Goal: Information Seeking & Learning: Check status

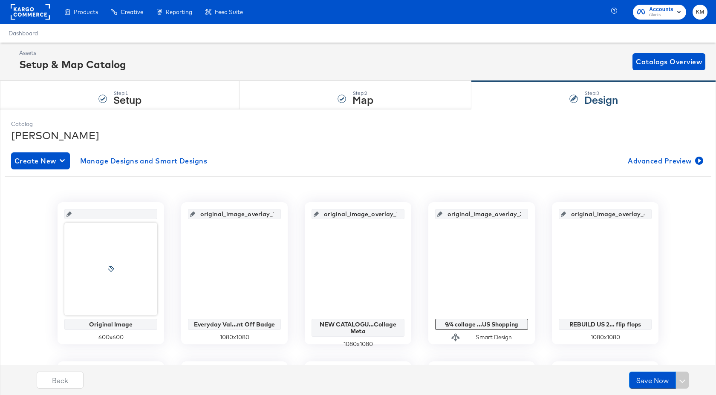
click at [32, 12] on rect at bounding box center [30, 11] width 39 height 15
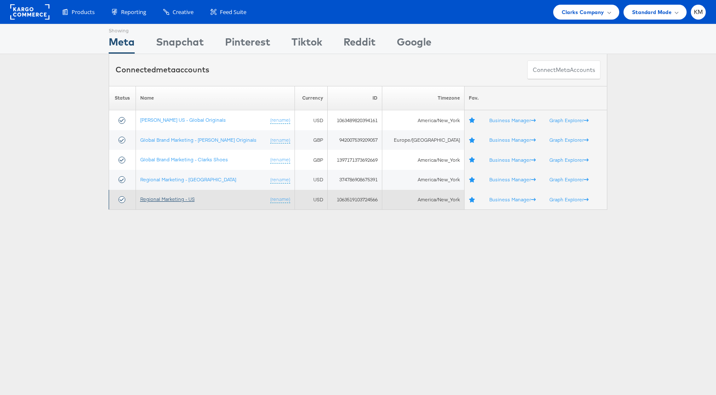
click at [188, 199] on link "Regional Marketing - US" at bounding box center [167, 199] width 55 height 6
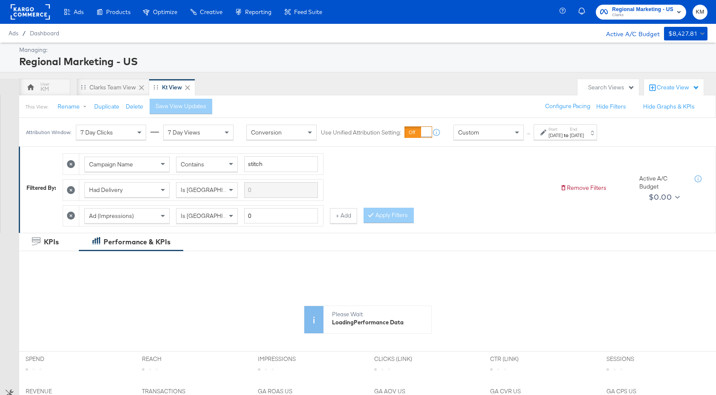
click at [581, 131] on div "Start: [DATE] to End: [DATE]" at bounding box center [565, 133] width 35 height 12
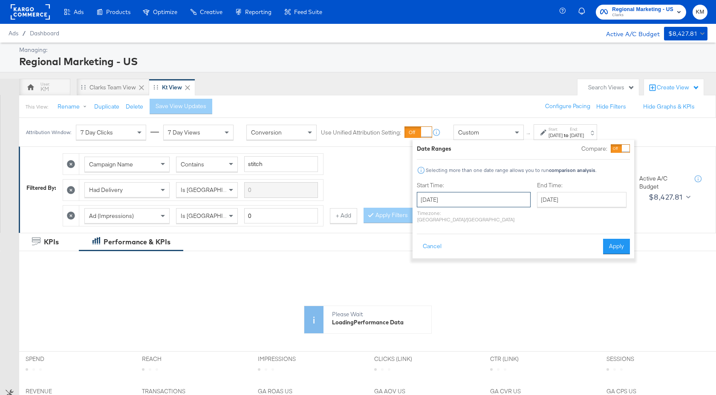
click at [476, 198] on input "[DATE]" at bounding box center [474, 199] width 114 height 15
click at [478, 215] on th "[DATE]" at bounding box center [470, 217] width 73 height 14
click at [514, 220] on span "›" at bounding box center [516, 217] width 7 height 13
click at [436, 242] on td "Jan" at bounding box center [432, 235] width 26 height 21
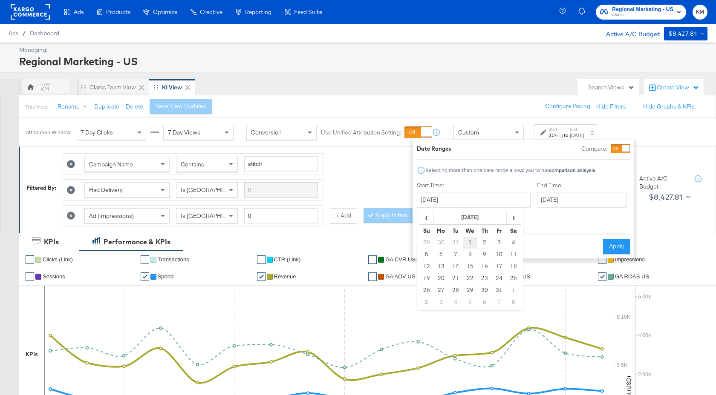
click at [470, 245] on td "1" at bounding box center [470, 243] width 14 height 12
type input "[DATE]"
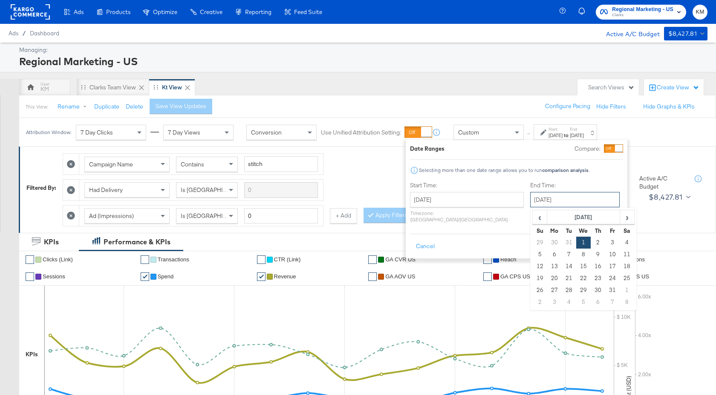
click at [530, 200] on input "[DATE]" at bounding box center [574, 199] width 89 height 15
click at [620, 219] on span "›" at bounding box center [626, 217] width 13 height 13
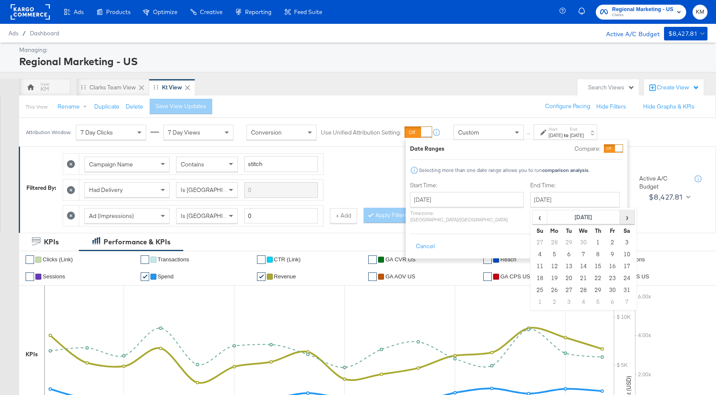
click at [620, 219] on span "›" at bounding box center [626, 217] width 13 height 13
click at [620, 257] on td "13" at bounding box center [627, 255] width 14 height 12
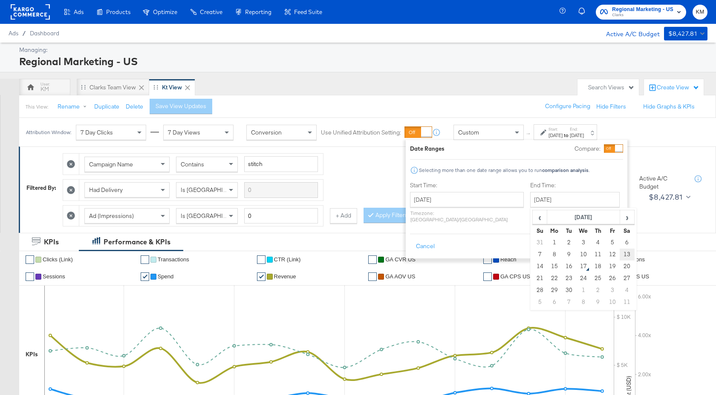
type input "[DATE]"
click at [607, 239] on button "Apply" at bounding box center [613, 246] width 27 height 15
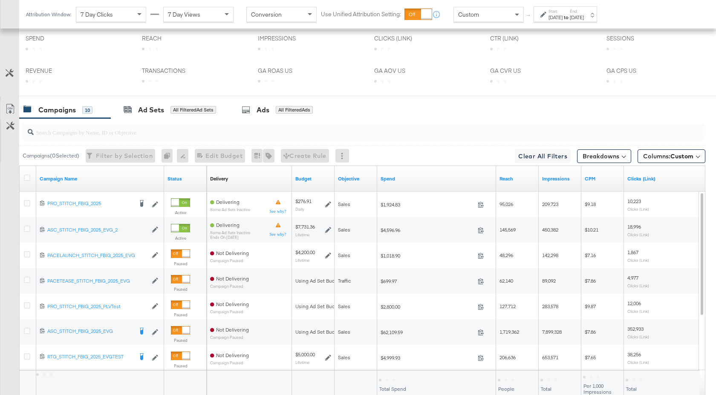
scroll to position [384, 0]
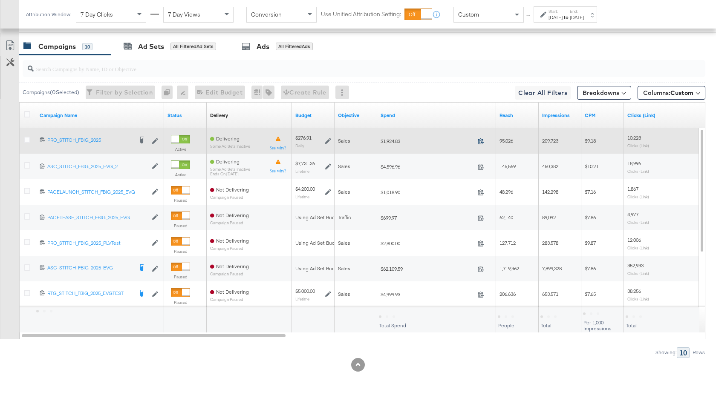
click at [481, 141] on icon at bounding box center [481, 141] width 6 height 6
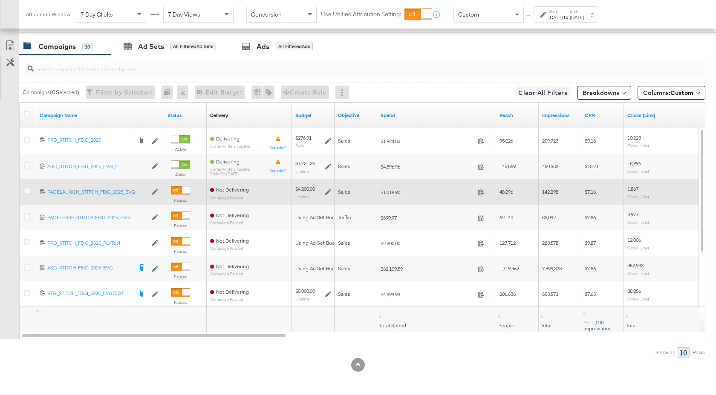
click at [30, 190] on div at bounding box center [28, 192] width 9 height 9
click at [27, 191] on icon at bounding box center [27, 191] width 6 height 6
click at [0, 0] on input "checkbox" at bounding box center [0, 0] width 0 height 0
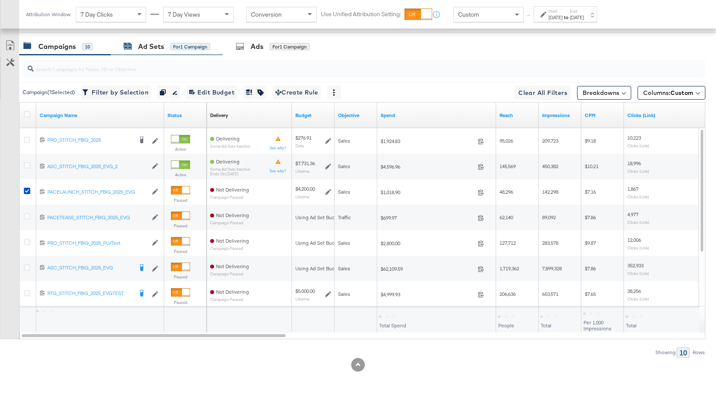
click at [158, 49] on div "Ad Sets" at bounding box center [151, 47] width 26 height 10
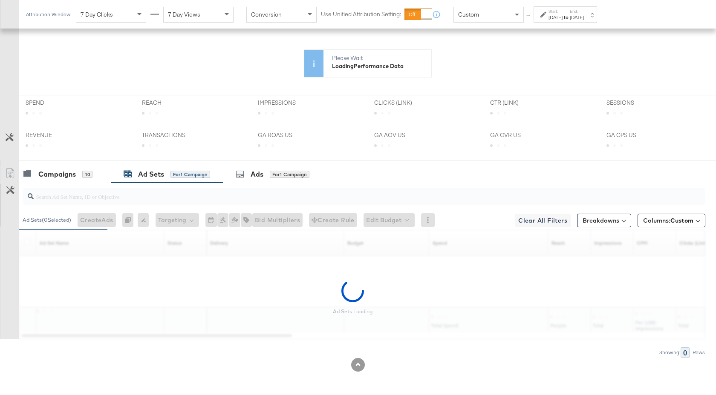
scroll to position [231, 0]
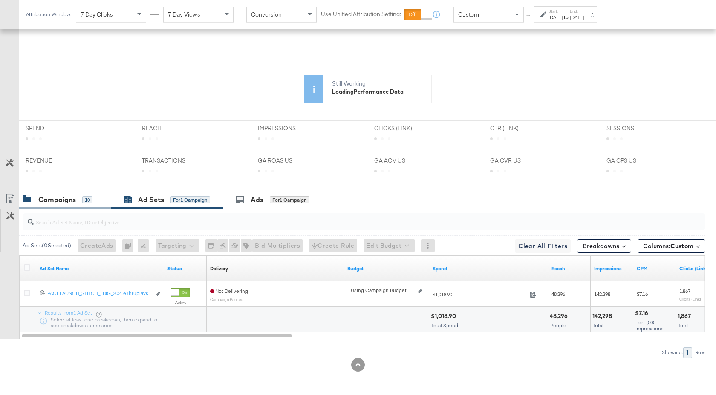
click at [63, 202] on div "Campaigns" at bounding box center [56, 200] width 37 height 10
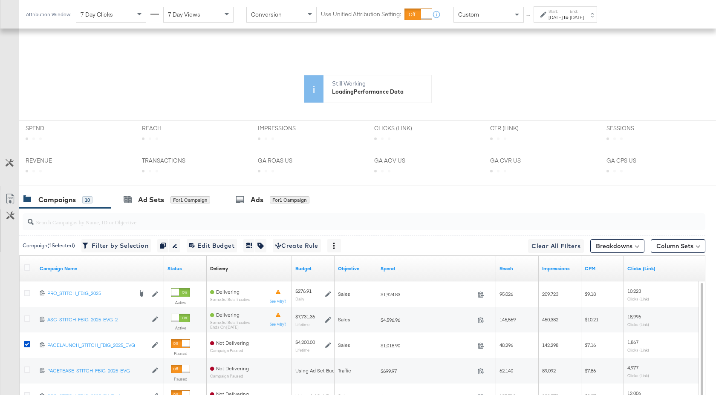
scroll to position [384, 0]
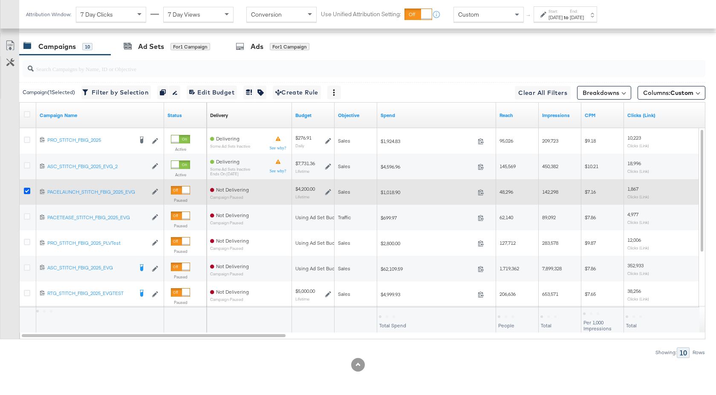
click at [28, 191] on icon at bounding box center [27, 191] width 6 height 6
click at [0, 0] on input "checkbox" at bounding box center [0, 0] width 0 height 0
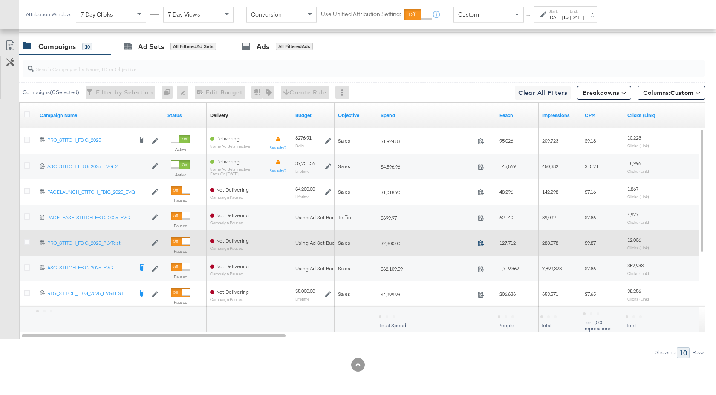
click at [482, 243] on icon at bounding box center [481, 243] width 6 height 6
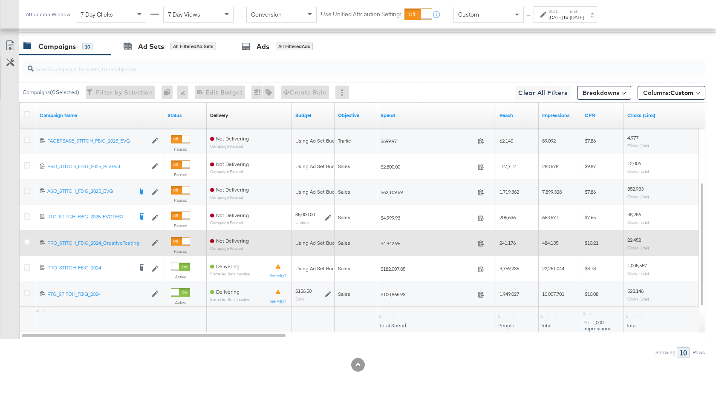
click at [484, 243] on span at bounding box center [483, 245] width 18 height 6
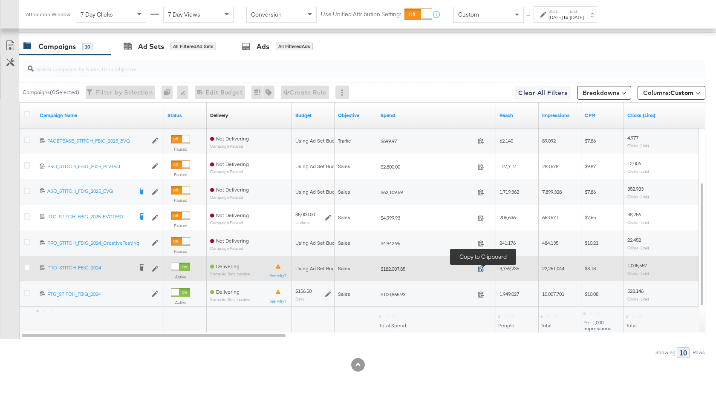
click at [481, 269] on icon at bounding box center [481, 269] width 6 height 6
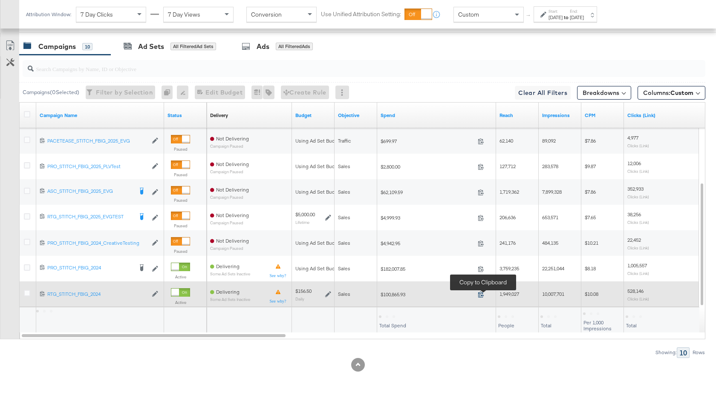
click at [481, 296] on icon at bounding box center [481, 295] width 6 height 6
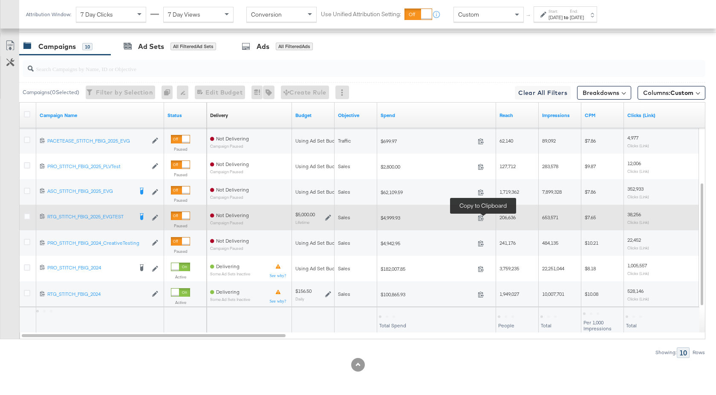
click at [477, 218] on span at bounding box center [483, 219] width 18 height 6
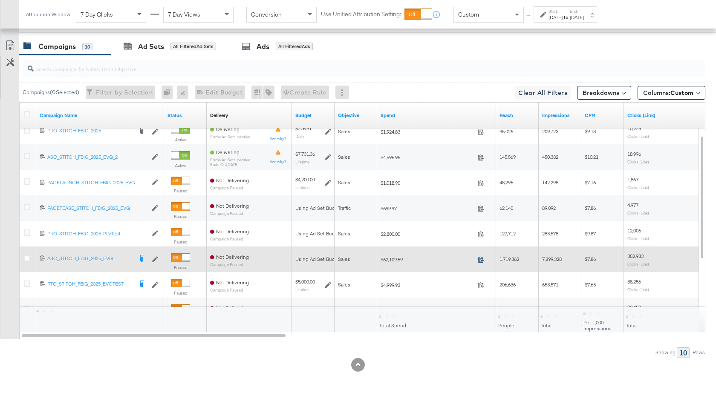
click at [483, 260] on icon at bounding box center [481, 260] width 6 height 6
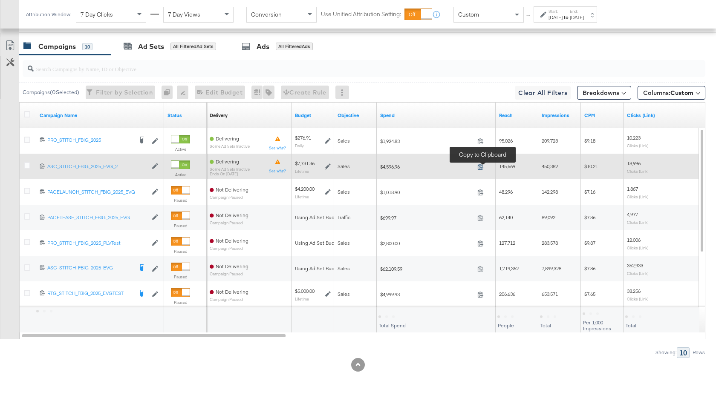
click at [479, 165] on icon at bounding box center [481, 167] width 6 height 6
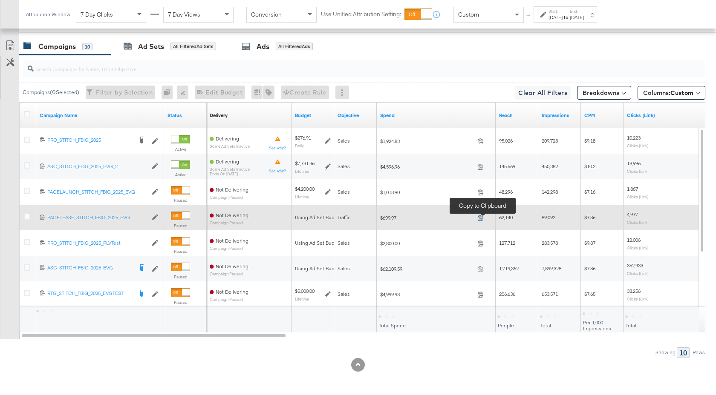
click at [479, 219] on icon at bounding box center [480, 218] width 6 height 6
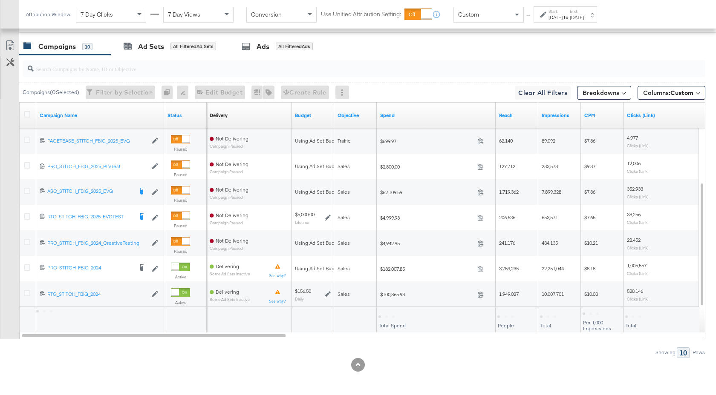
click at [118, 65] on input "search" at bounding box center [339, 65] width 610 height 17
click at [584, 14] on div "[DATE]" at bounding box center [577, 17] width 14 height 7
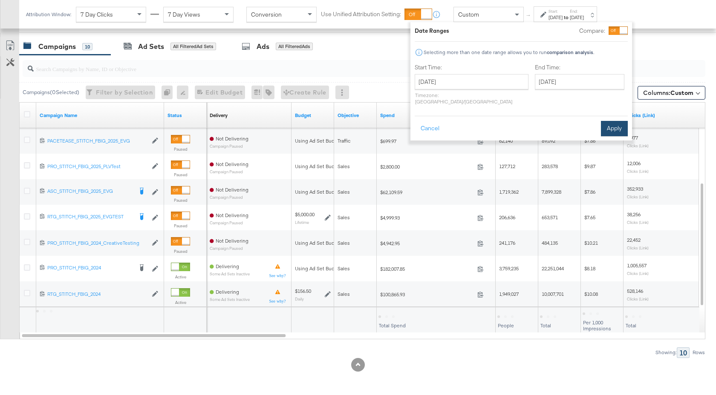
click at [615, 124] on button "Apply" at bounding box center [614, 128] width 27 height 15
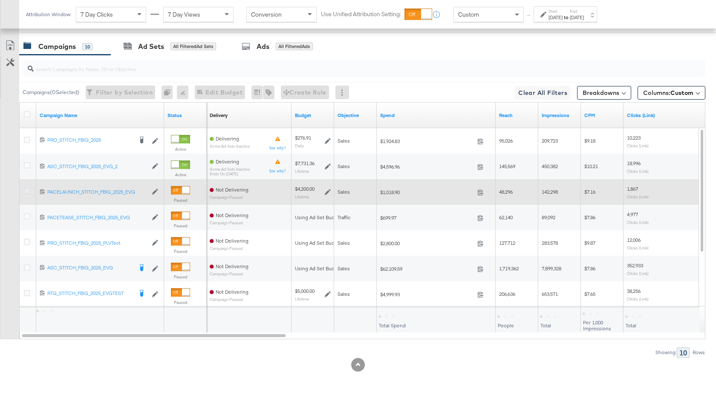
click at [27, 192] on icon at bounding box center [27, 191] width 6 height 6
click at [0, 0] on input "checkbox" at bounding box center [0, 0] width 0 height 0
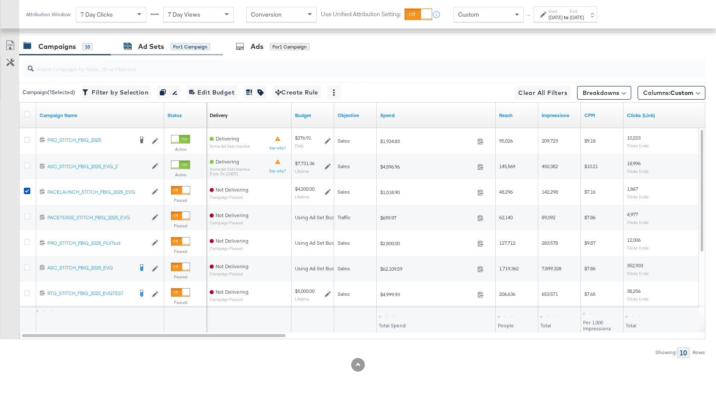
click at [148, 49] on div "Ad Sets" at bounding box center [151, 47] width 26 height 10
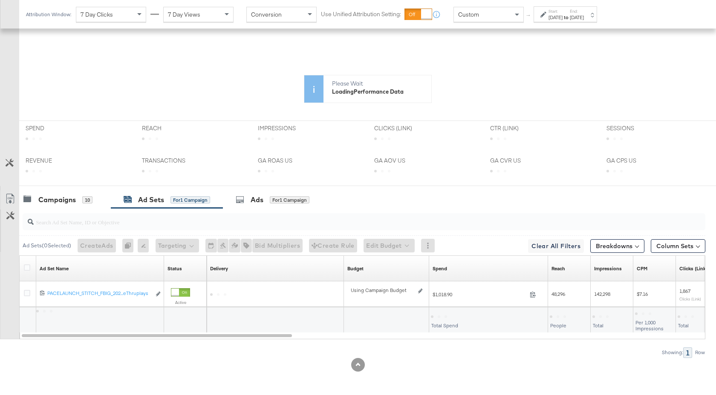
scroll to position [231, 0]
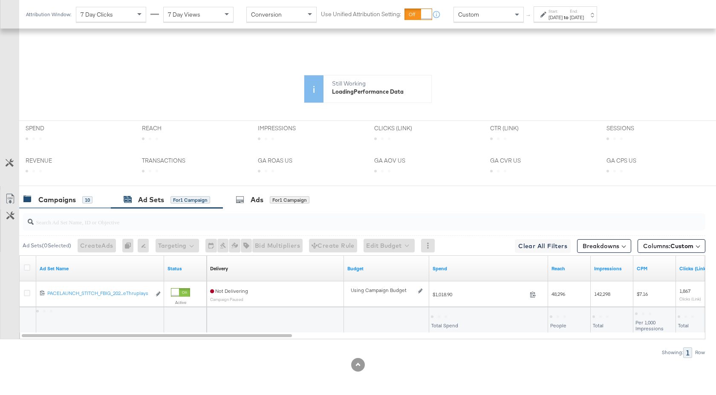
click at [55, 200] on div "Campaigns" at bounding box center [56, 200] width 37 height 10
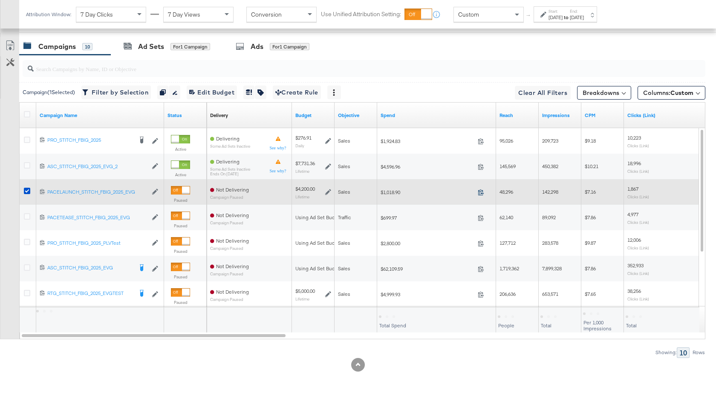
click at [480, 193] on icon at bounding box center [481, 192] width 6 height 6
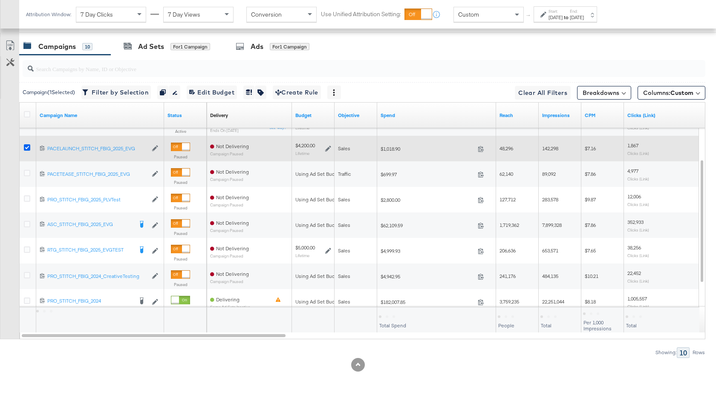
click at [25, 149] on icon at bounding box center [27, 147] width 6 height 6
click at [0, 0] on input "checkbox" at bounding box center [0, 0] width 0 height 0
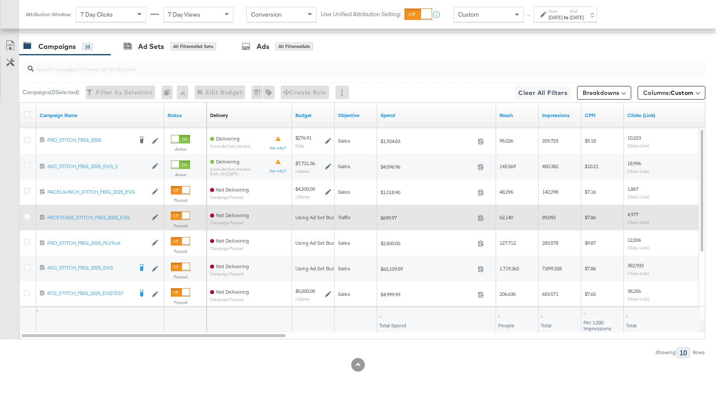
scroll to position [378, 0]
